Goal: Understand process/instructions

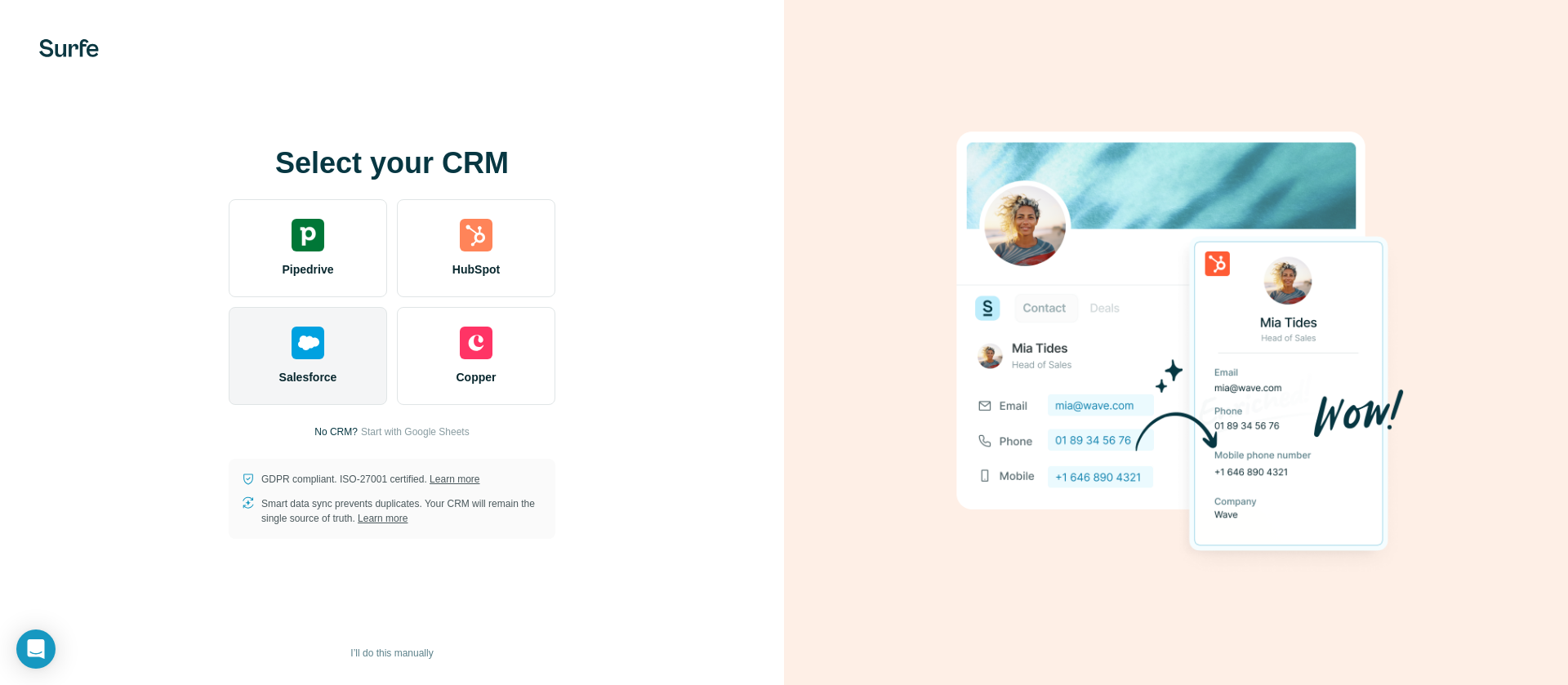
click at [374, 312] on div "Salesforce" at bounding box center [308, 356] width 158 height 98
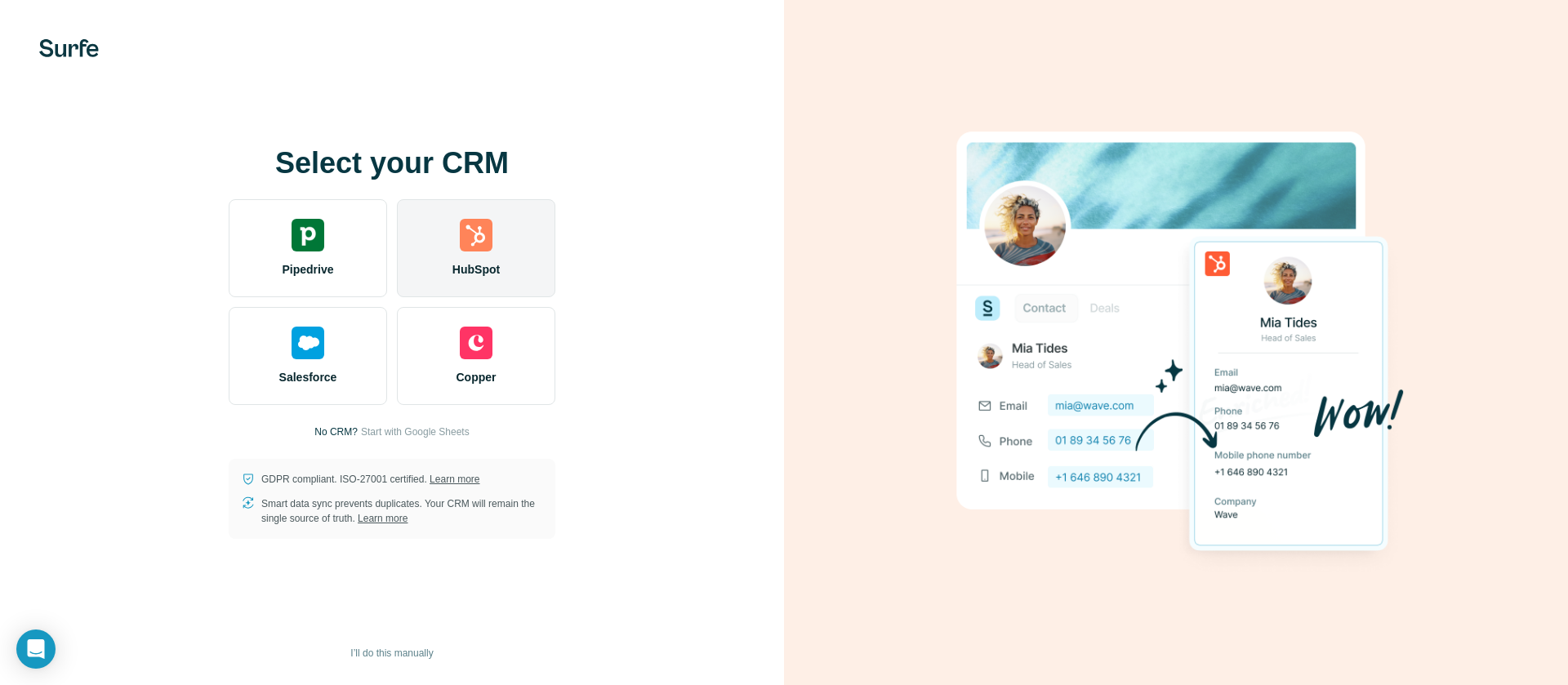
click at [460, 272] on span "HubSpot" at bounding box center [476, 269] width 47 height 17
click at [465, 257] on div "HubSpot" at bounding box center [476, 248] width 158 height 98
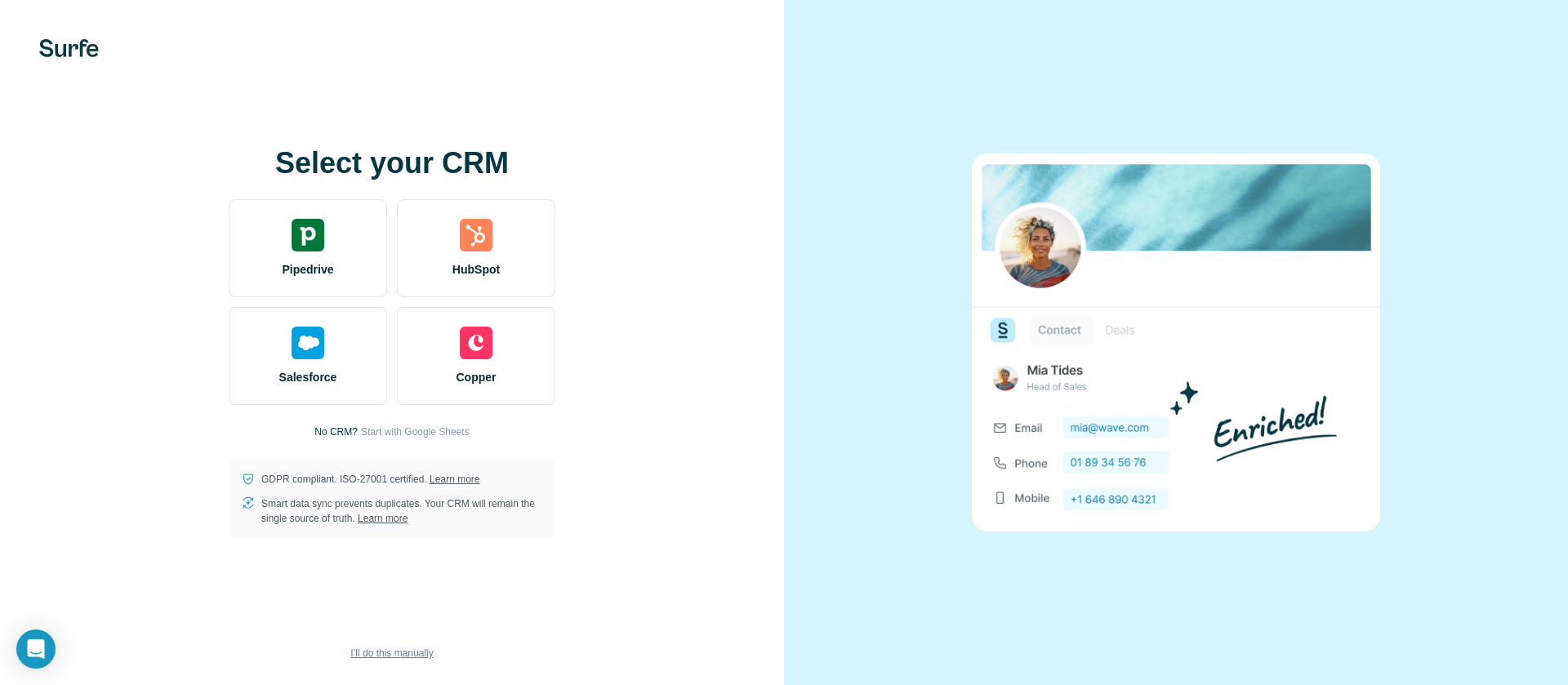
click at [388, 648] on span "I’ll do this manually" at bounding box center [391, 653] width 82 height 15
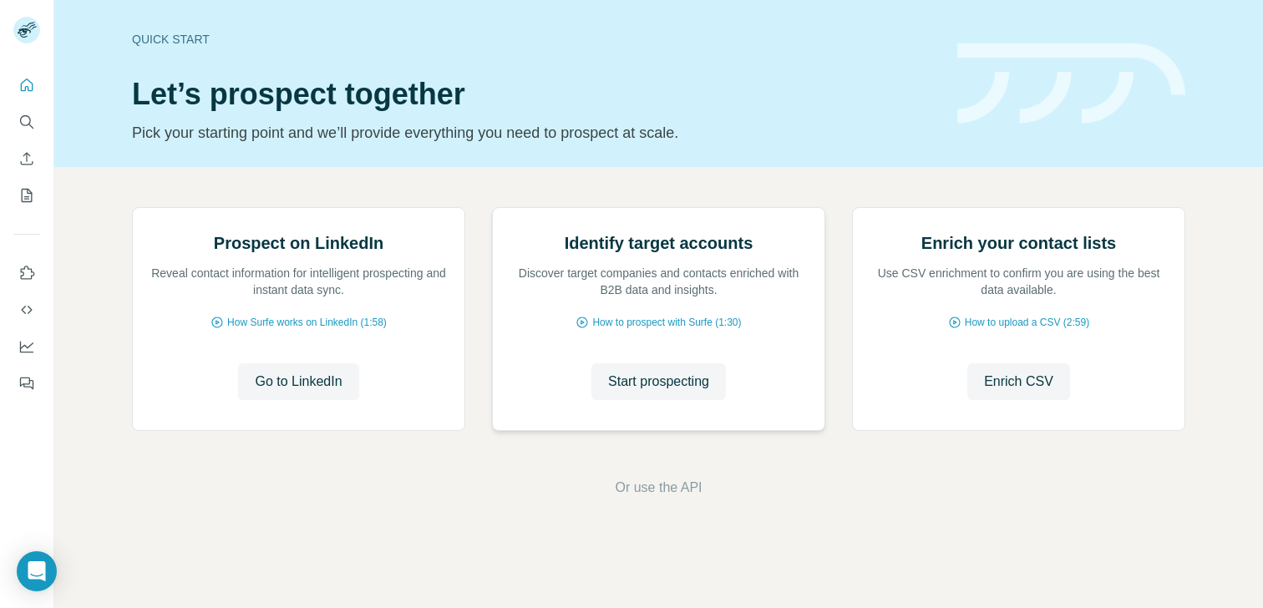
scroll to position [114, 0]
click at [827, 167] on div "Prospect on LinkedIn Reveal contact information for intelligent prospecting and…" at bounding box center [658, 352] width 1209 height 371
click at [42, 571] on icon "Open Intercom Messenger" at bounding box center [36, 572] width 19 height 22
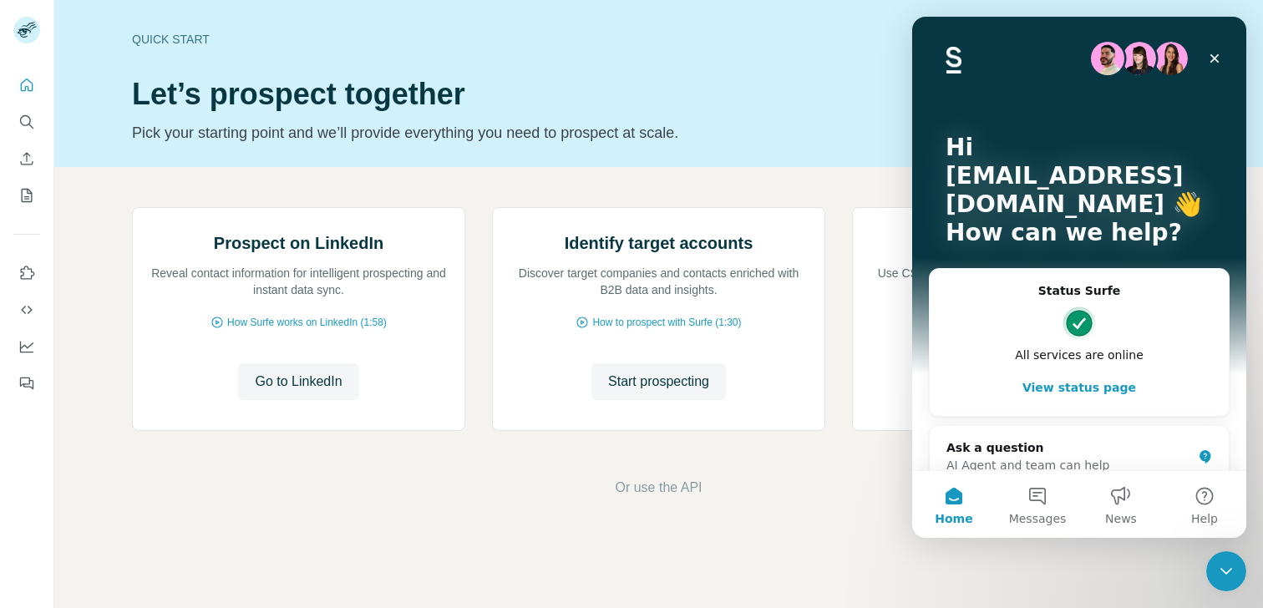
scroll to position [0, 0]
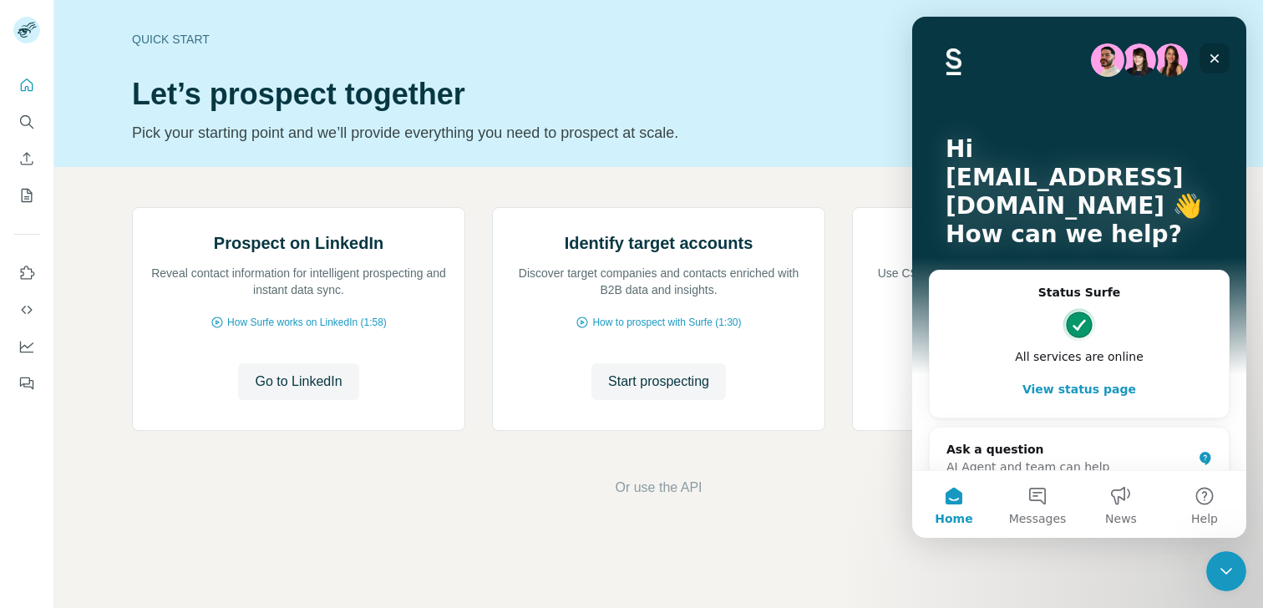
click at [1207, 54] on div "Close" at bounding box center [1215, 58] width 30 height 30
